Goal: Task Accomplishment & Management: Manage account settings

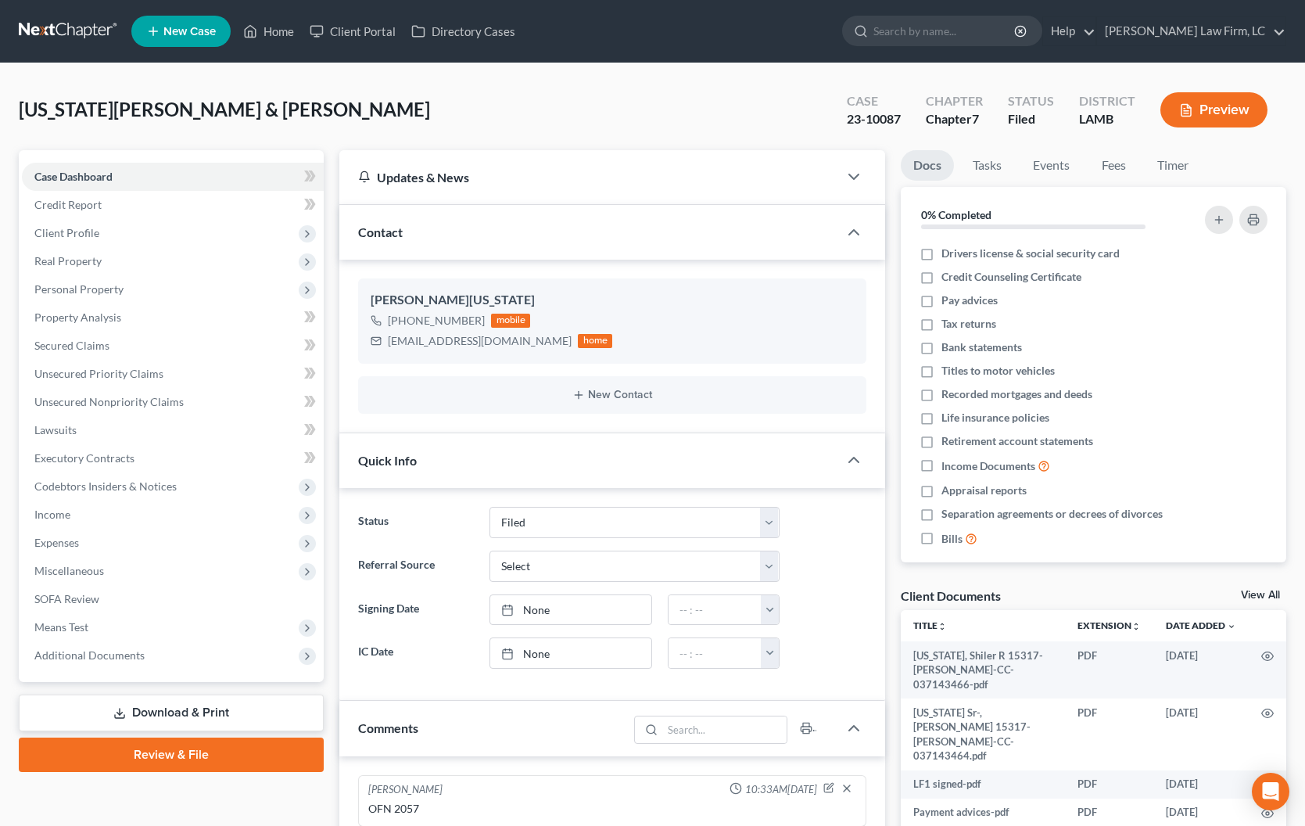
select select "2"
click at [285, 37] on link "Home" at bounding box center [268, 31] width 66 height 28
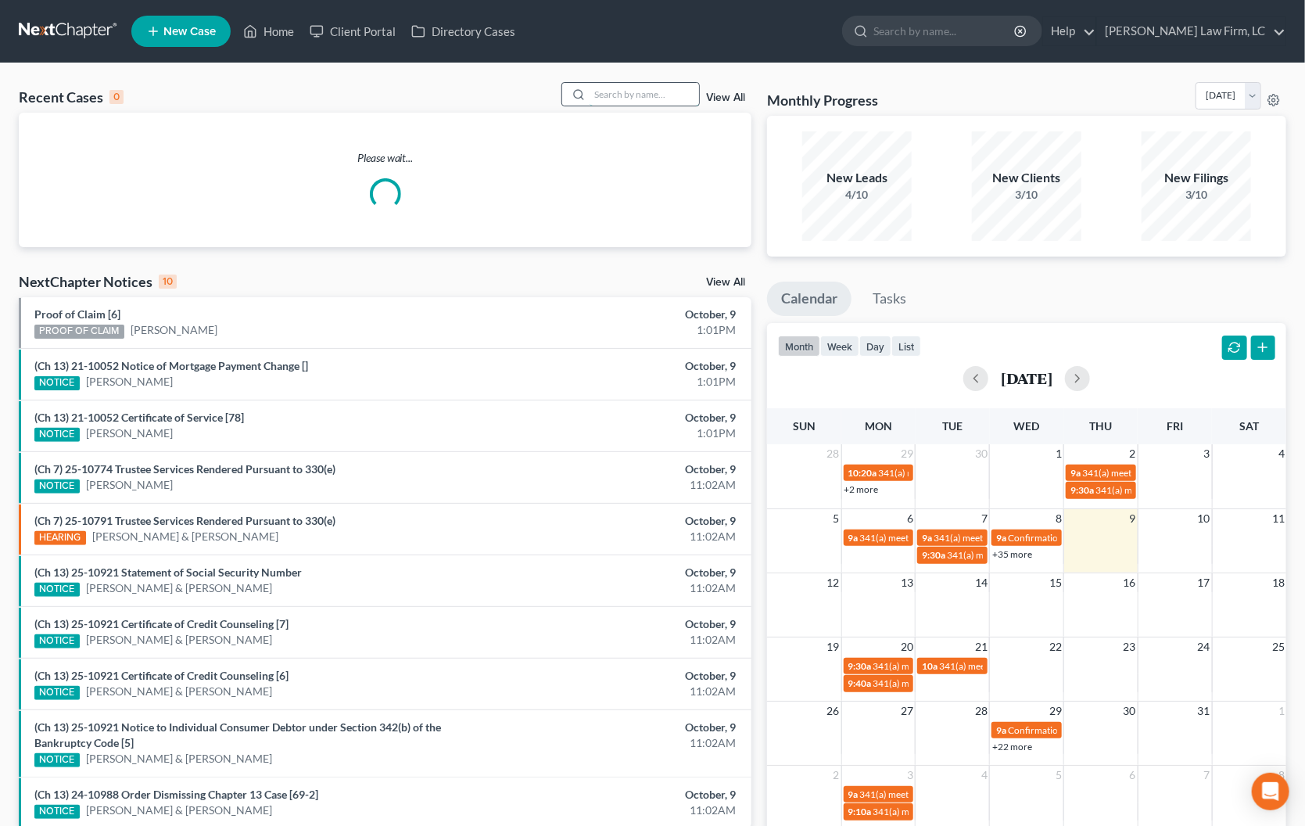
click at [608, 95] on input "search" at bounding box center [644, 94] width 109 height 23
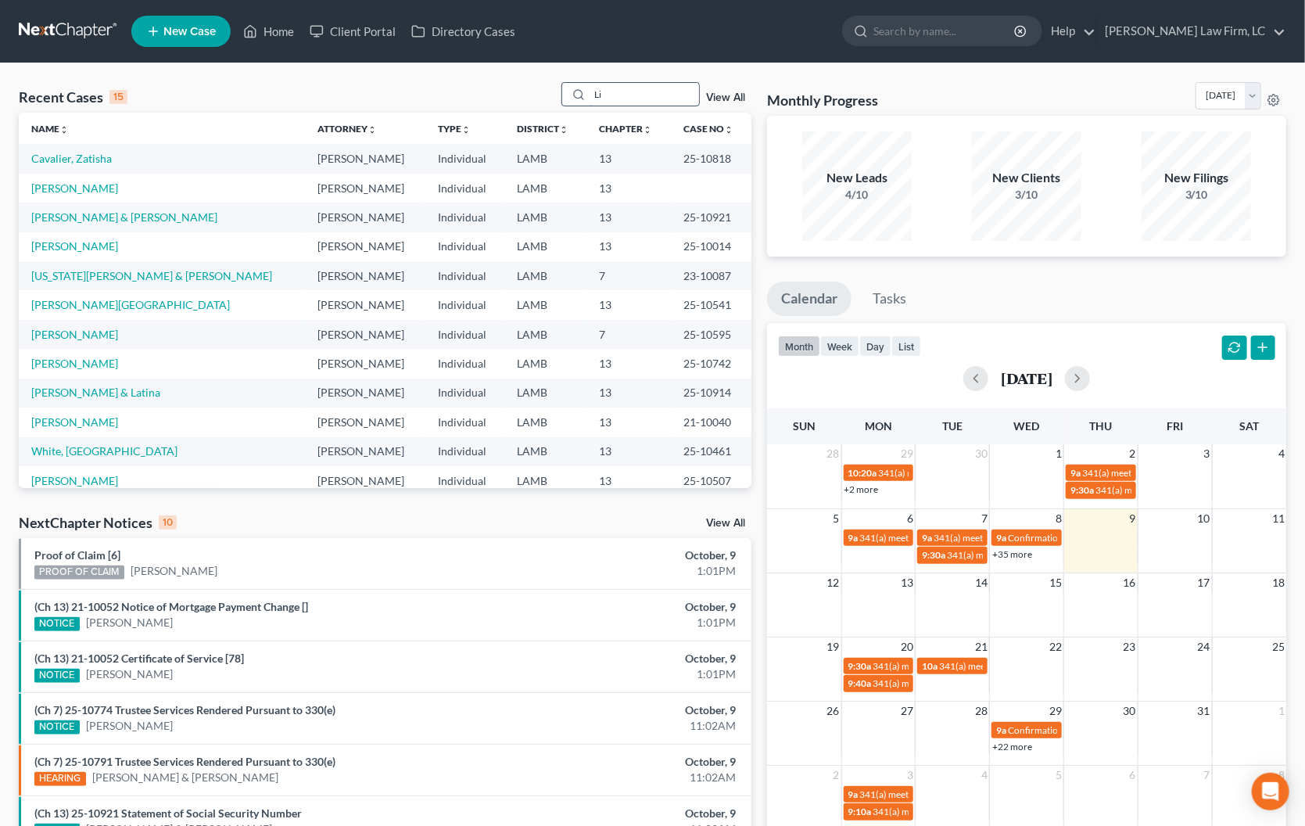
type input "L"
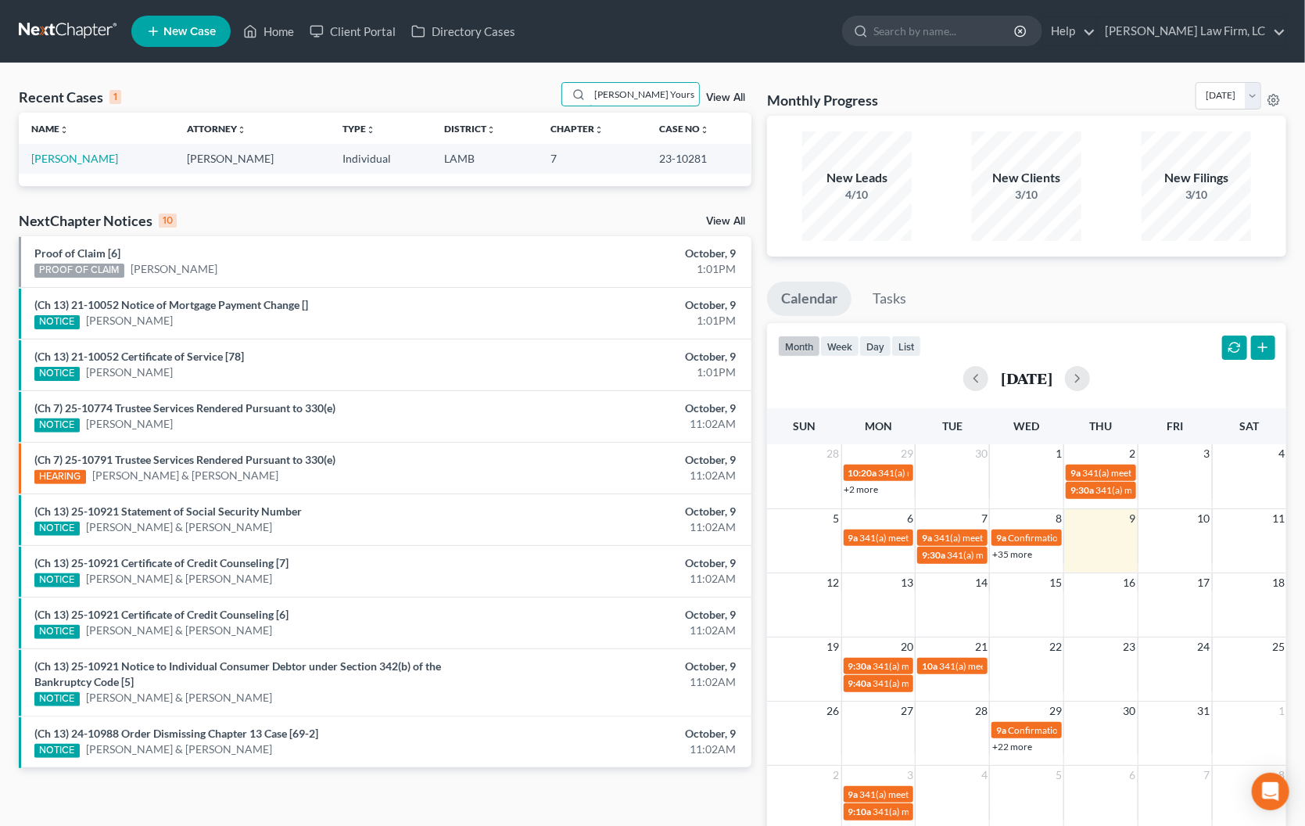
type input "[PERSON_NAME] Yours"
drag, startPoint x: 630, startPoint y: 107, endPoint x: 88, endPoint y: 159, distance: 544.4
click at [88, 159] on link "[PERSON_NAME]" at bounding box center [74, 158] width 87 height 13
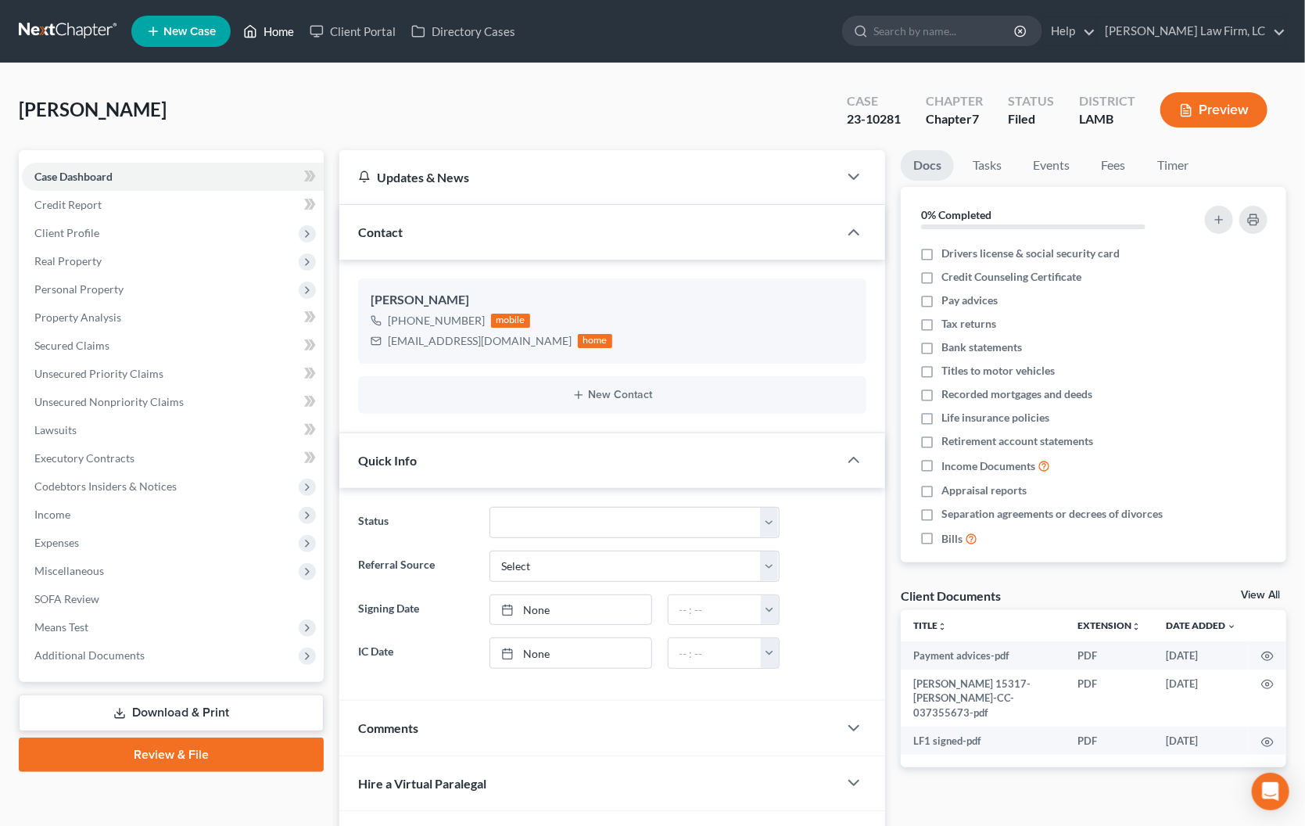
click at [277, 30] on link "Home" at bounding box center [268, 31] width 66 height 28
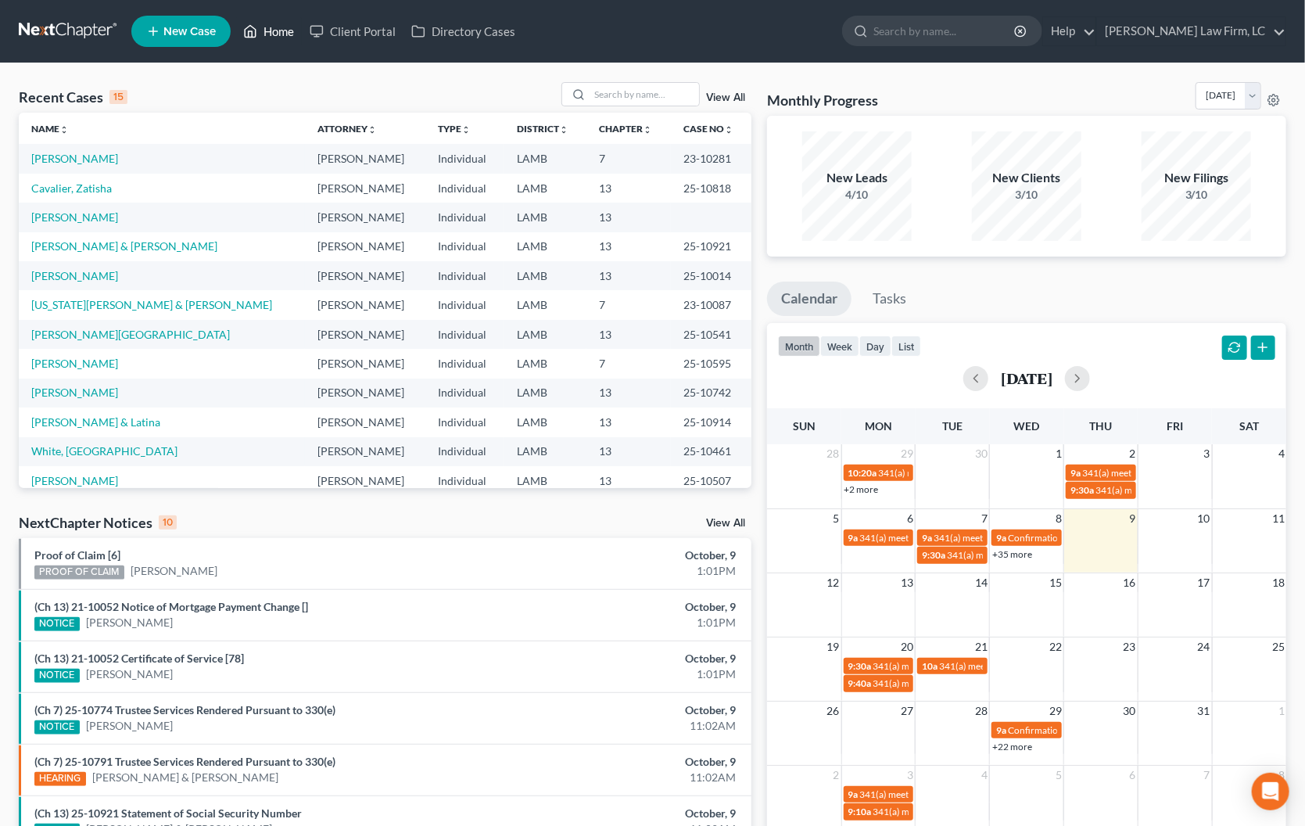
click at [287, 28] on link "Home" at bounding box center [268, 31] width 66 height 28
click at [624, 105] on input "search" at bounding box center [644, 94] width 109 height 23
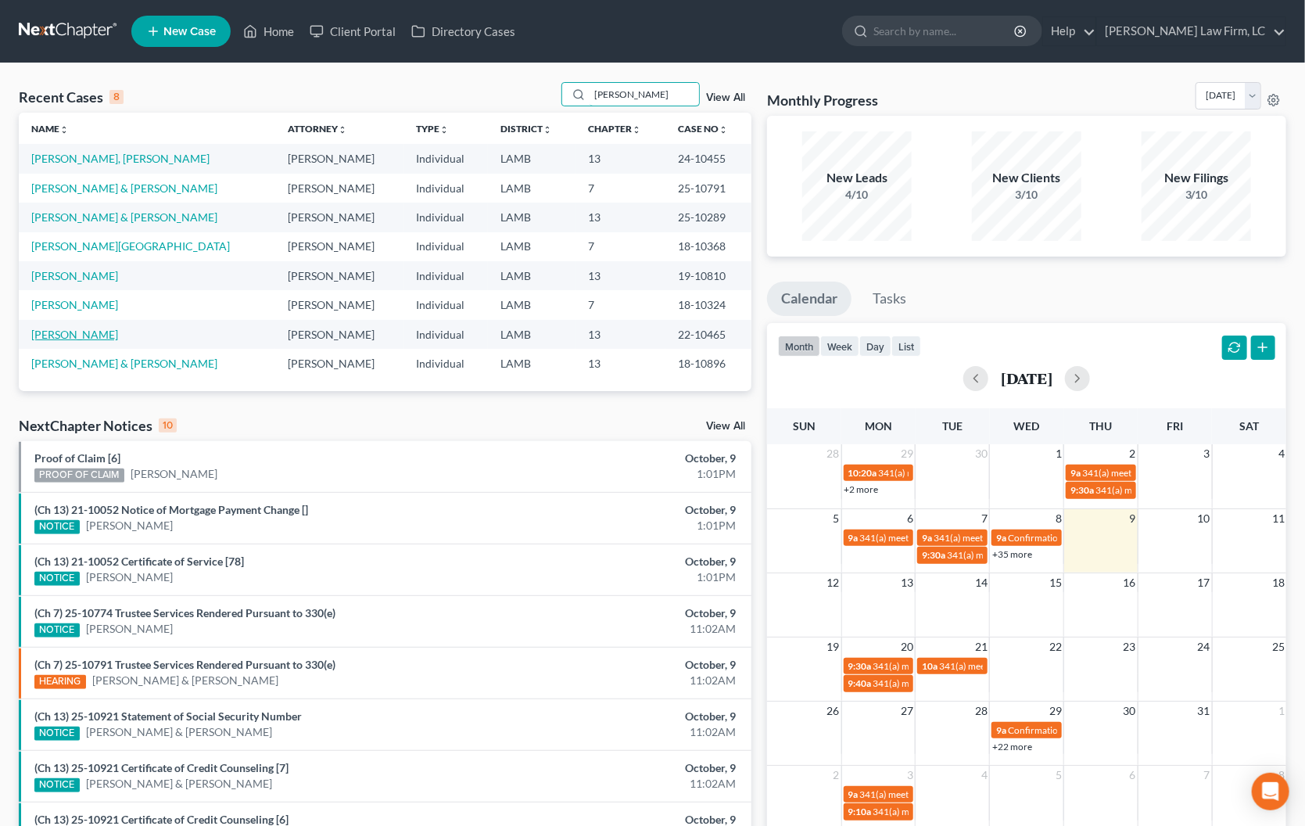
type input "[PERSON_NAME]"
click at [86, 332] on link "[PERSON_NAME]" at bounding box center [74, 334] width 87 height 13
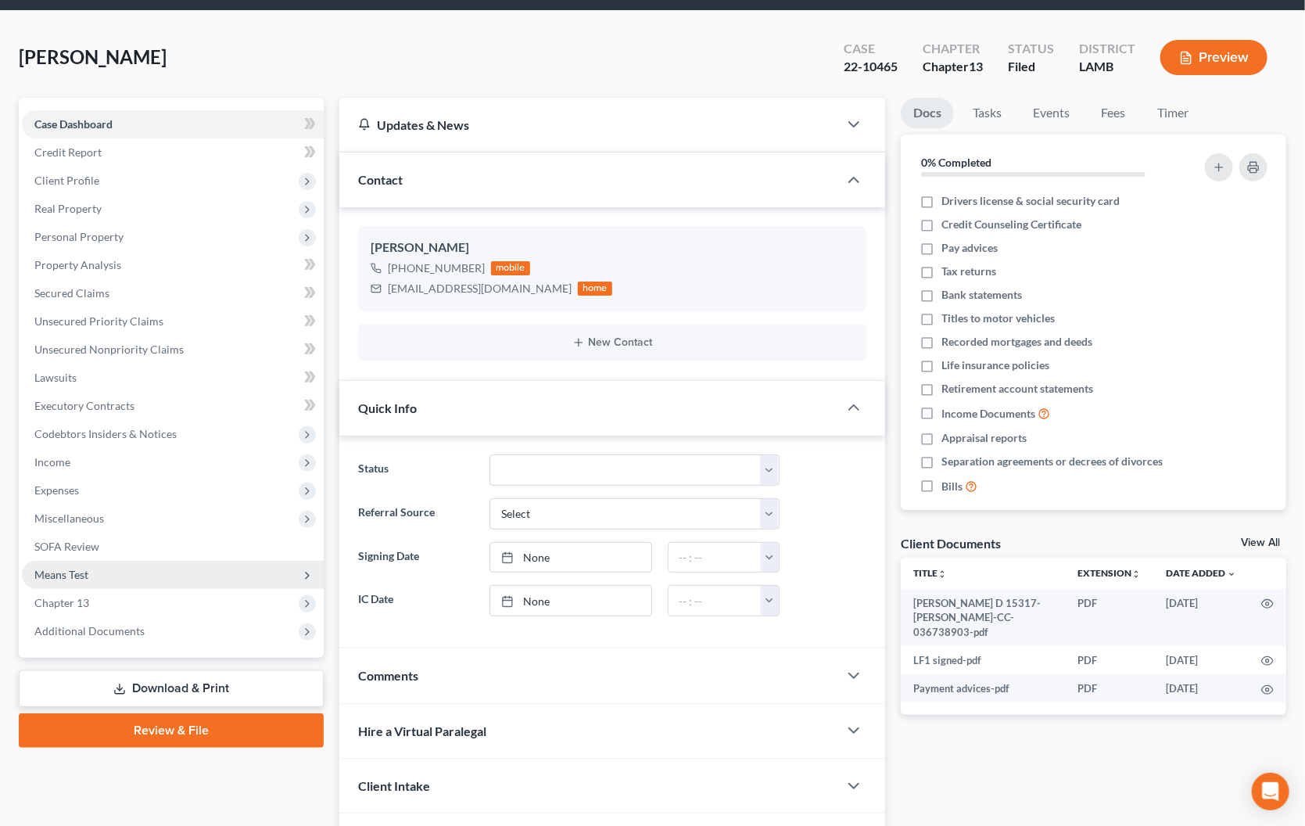
scroll to position [74, 0]
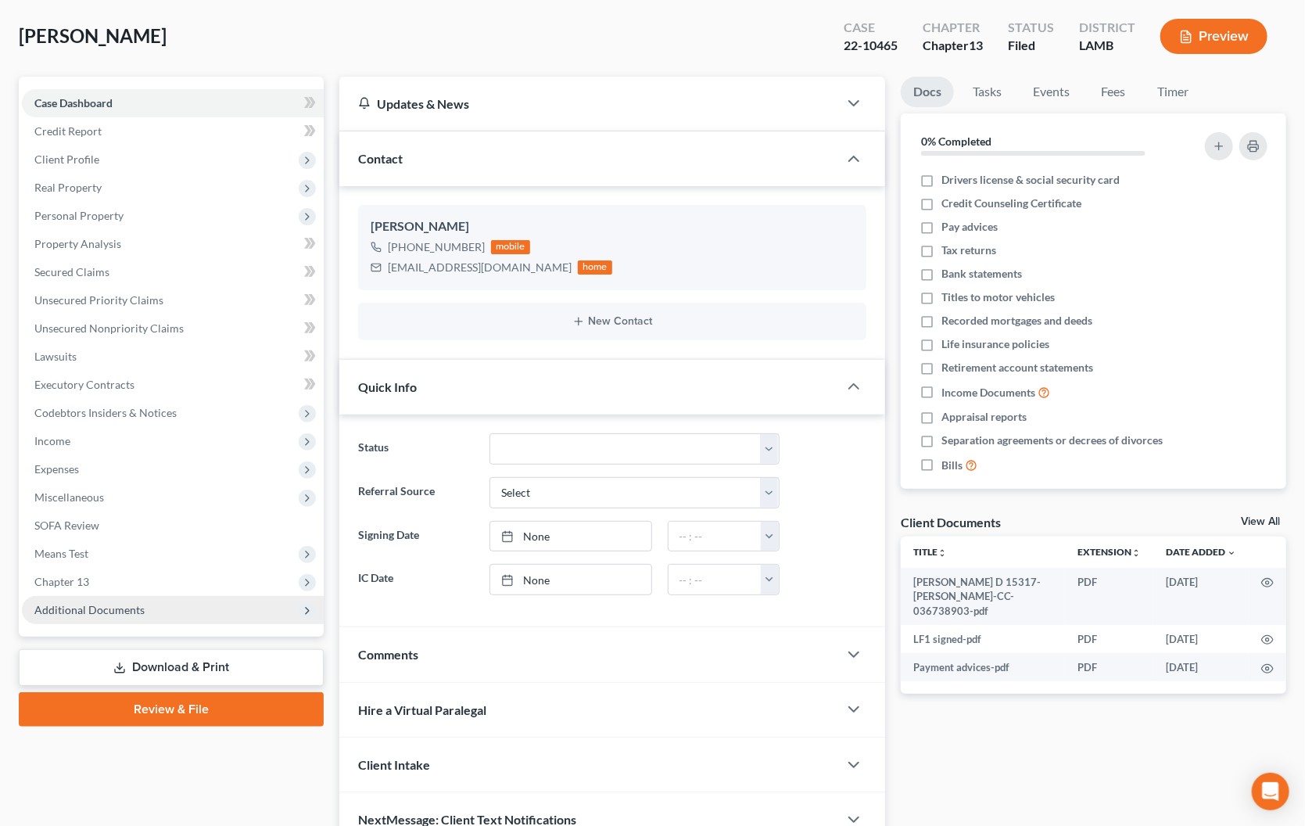
click at [153, 596] on span "Additional Documents" at bounding box center [173, 610] width 302 height 28
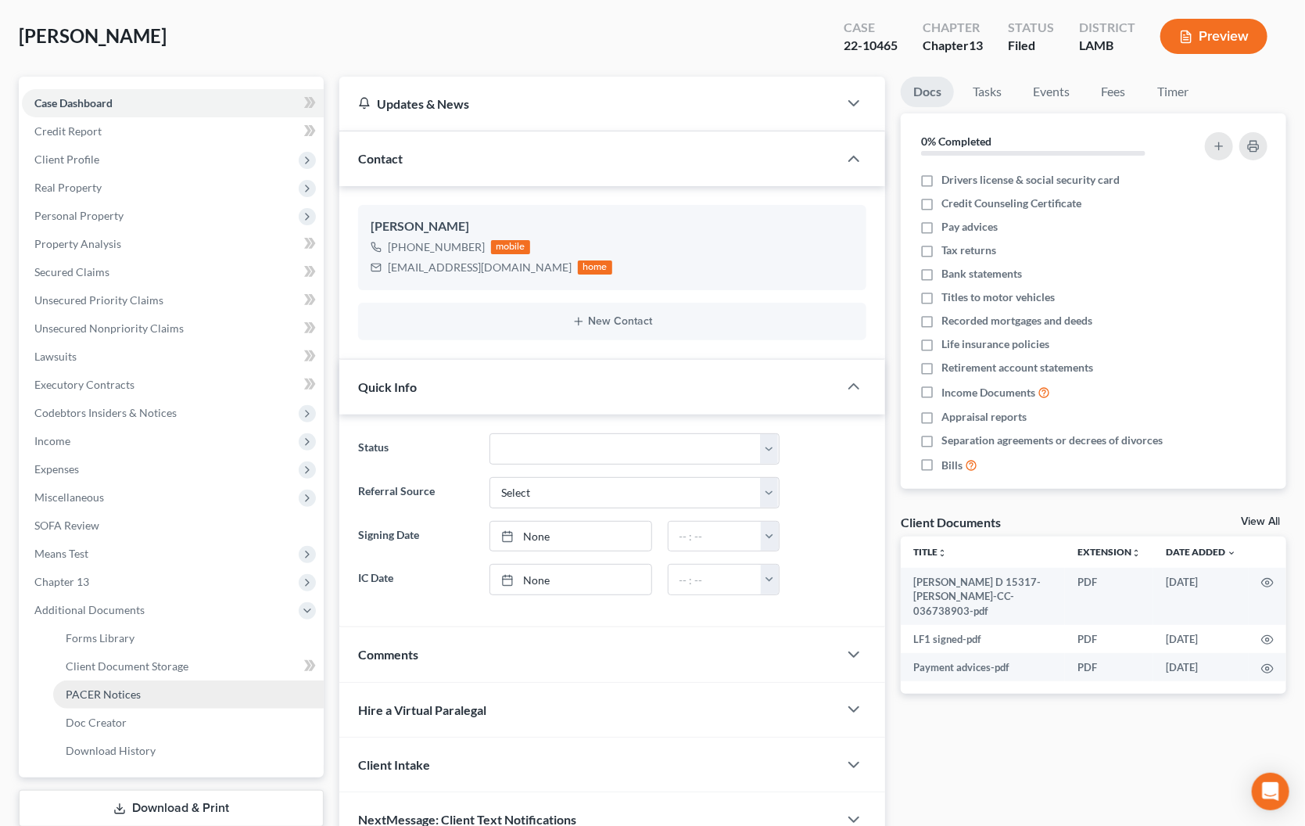
click at [185, 680] on link "PACER Notices" at bounding box center [188, 694] width 271 height 28
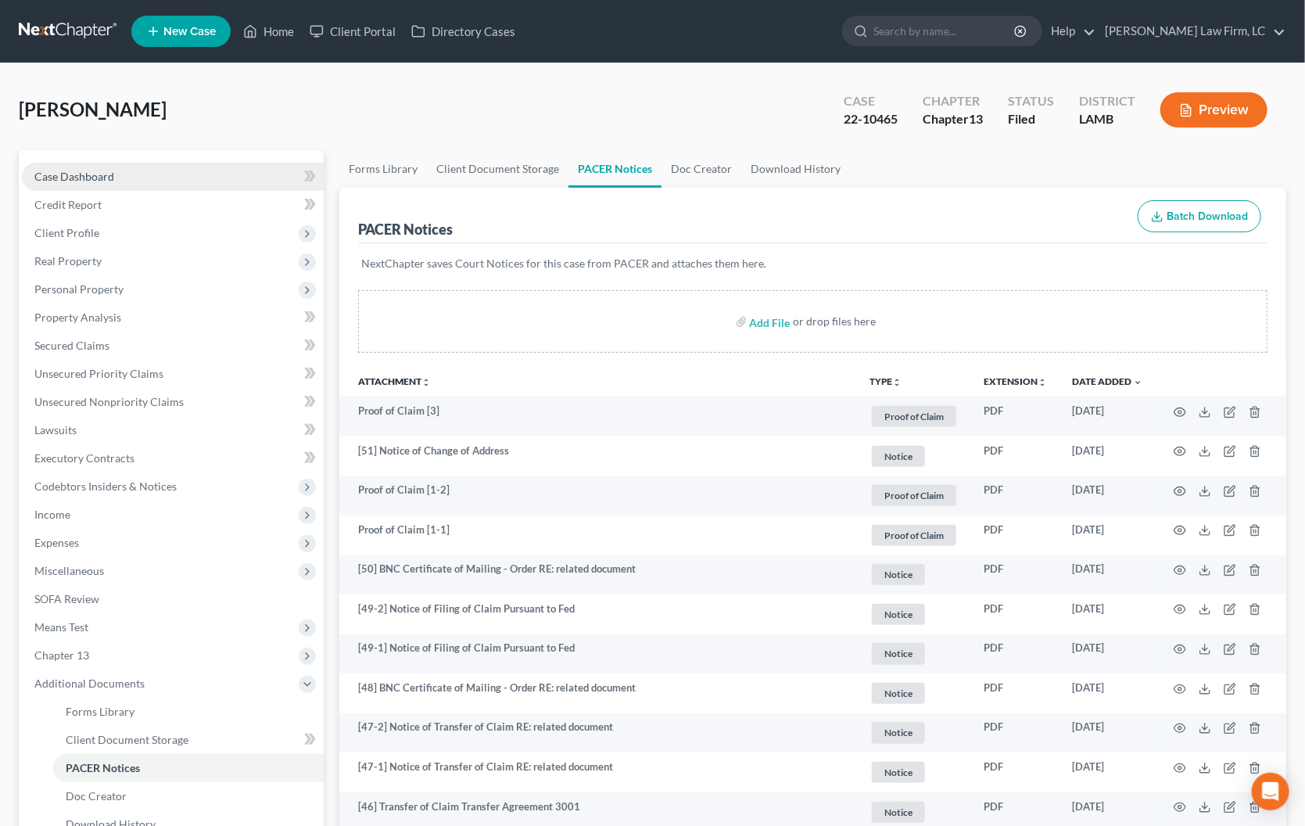
click at [115, 178] on link "Case Dashboard" at bounding box center [173, 177] width 302 height 28
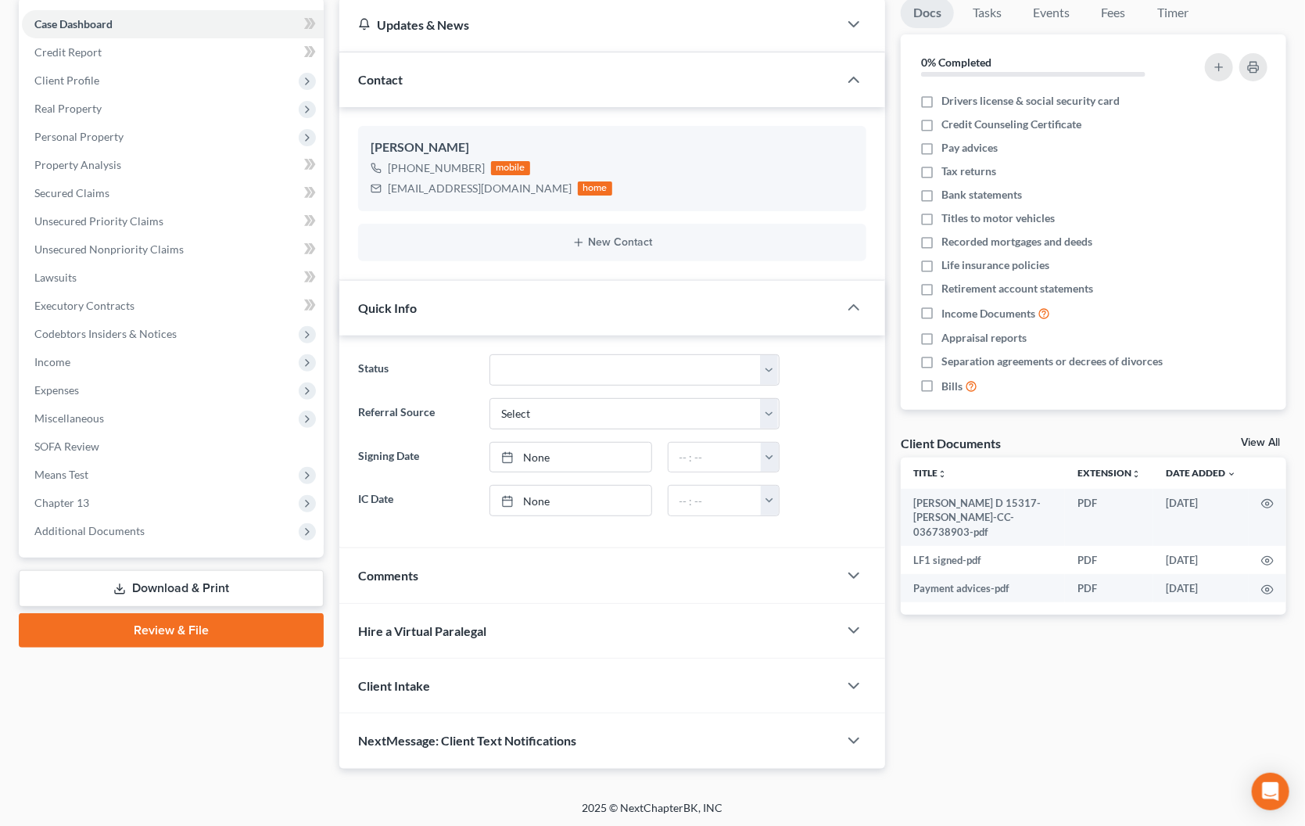
scroll to position [152, 0]
click at [468, 560] on div "Comments" at bounding box center [588, 576] width 499 height 54
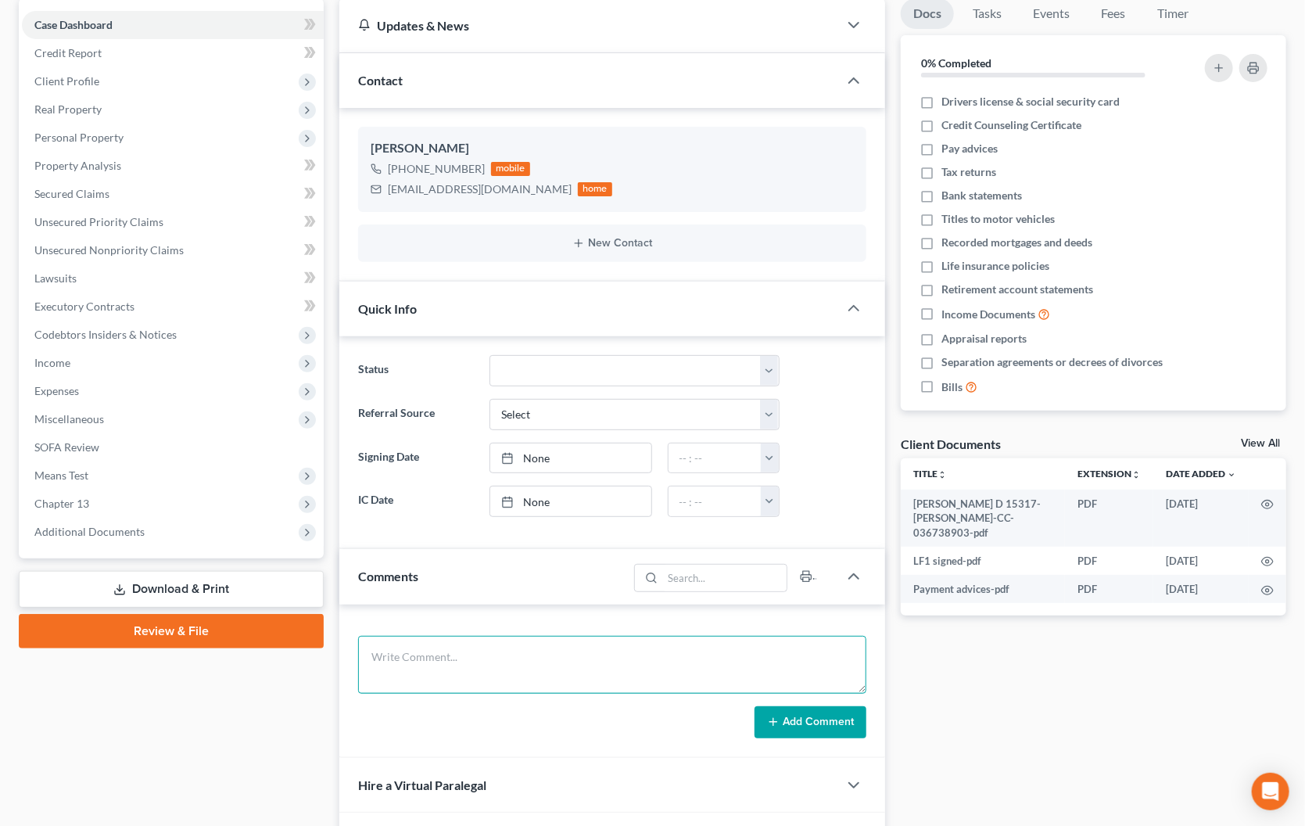
click at [497, 649] on textarea at bounding box center [612, 665] width 508 height 58
type textarea "o"
type textarea "OFN 1947"
click at [830, 732] on button "Add Comment" at bounding box center [811, 722] width 112 height 33
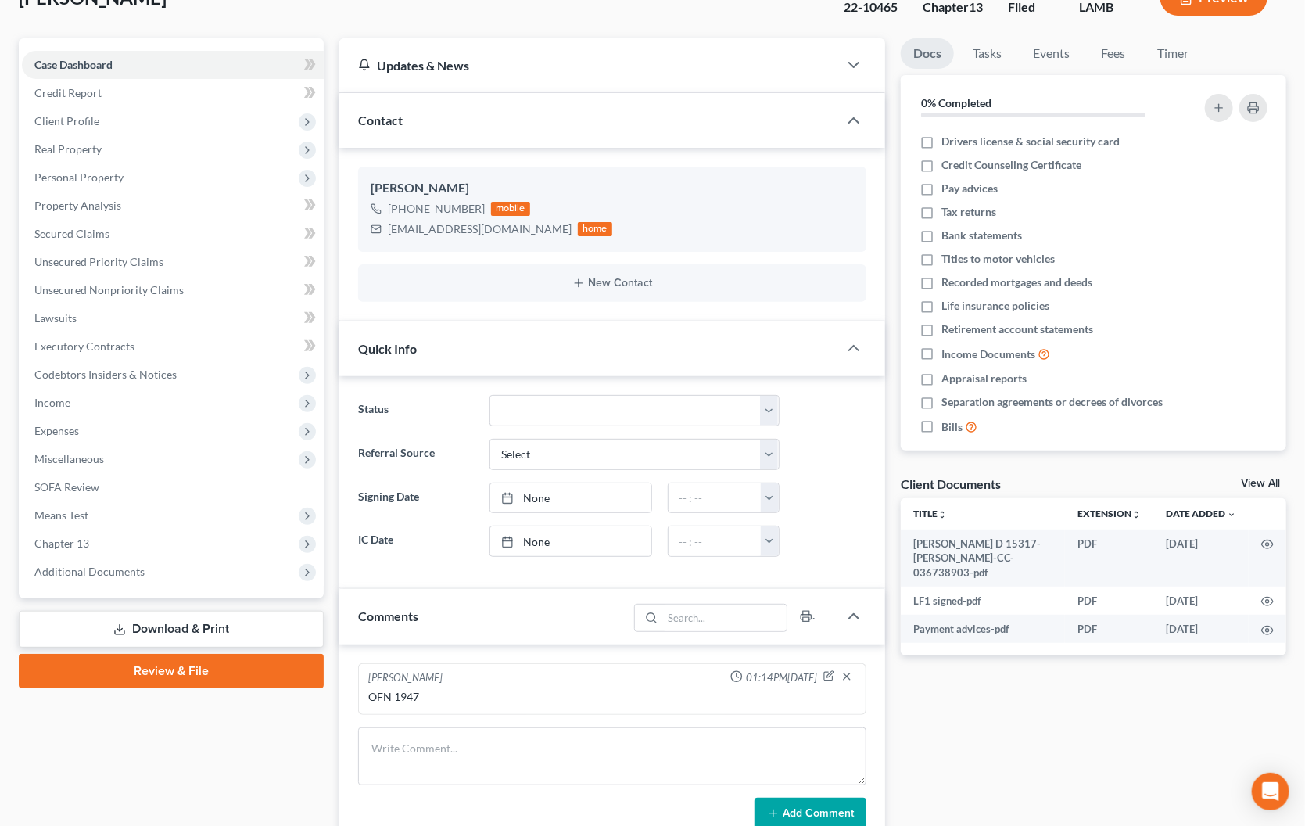
scroll to position [117, 0]
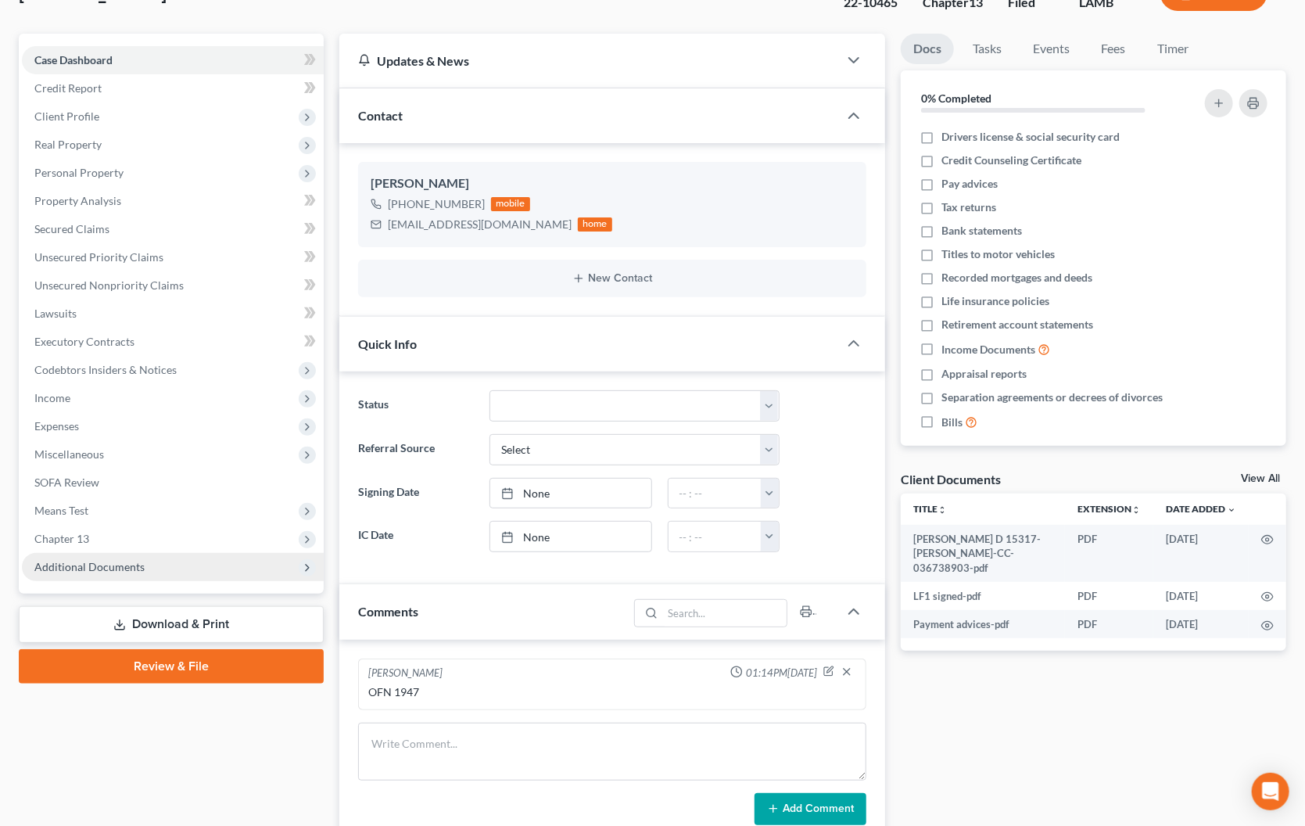
click at [214, 559] on span "Additional Documents" at bounding box center [173, 567] width 302 height 28
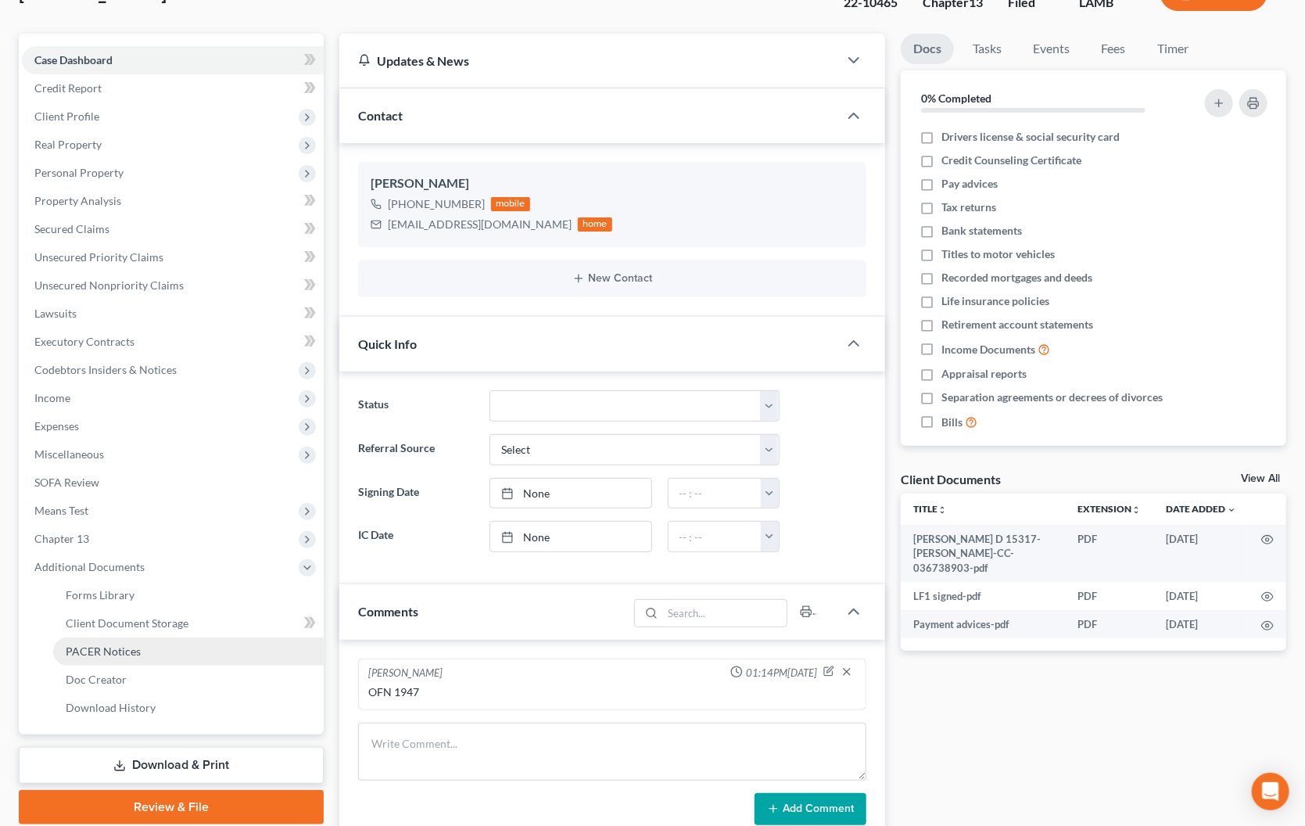
click at [202, 637] on link "PACER Notices" at bounding box center [188, 651] width 271 height 28
